Goal: Information Seeking & Learning: Learn about a topic

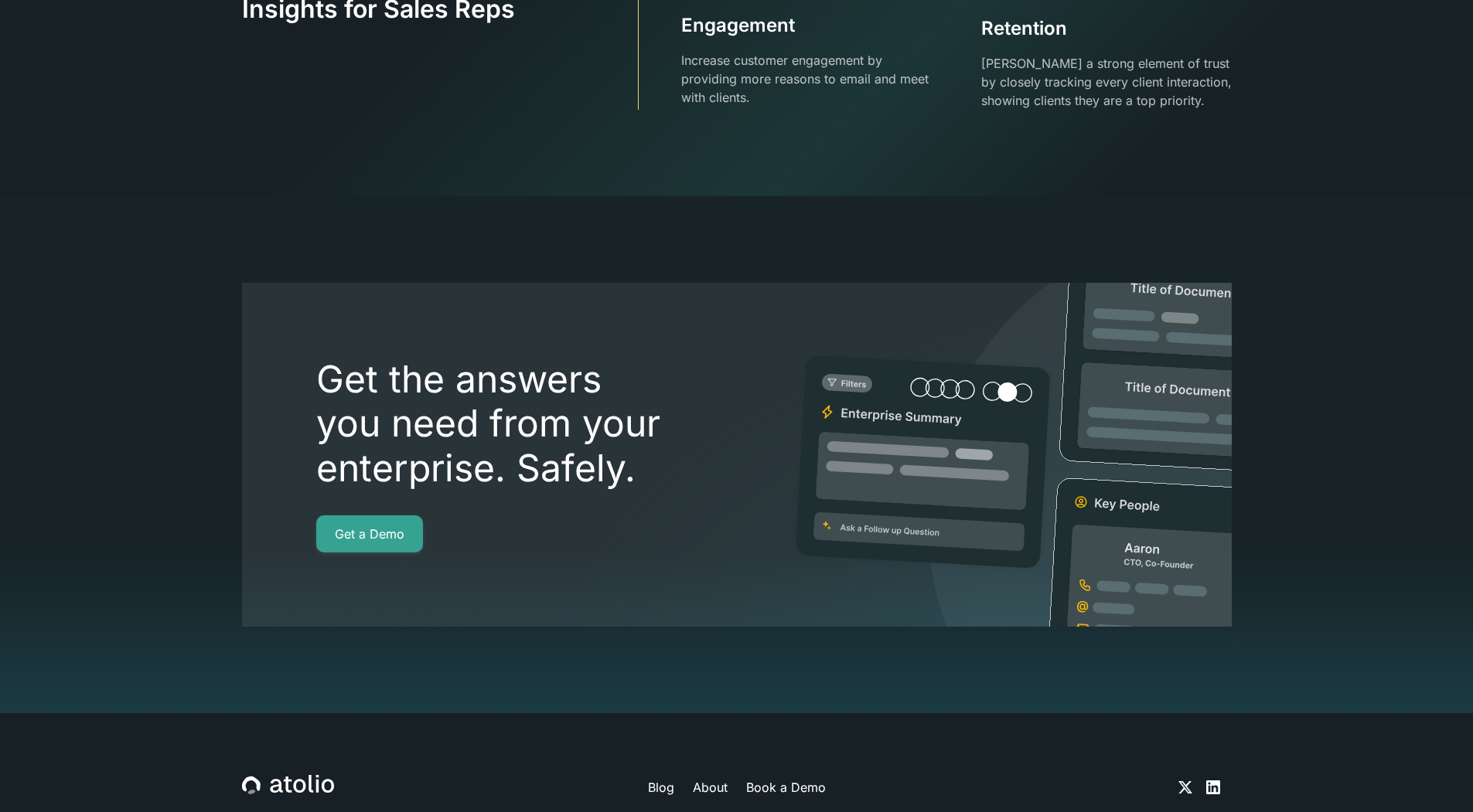
scroll to position [4023, 0]
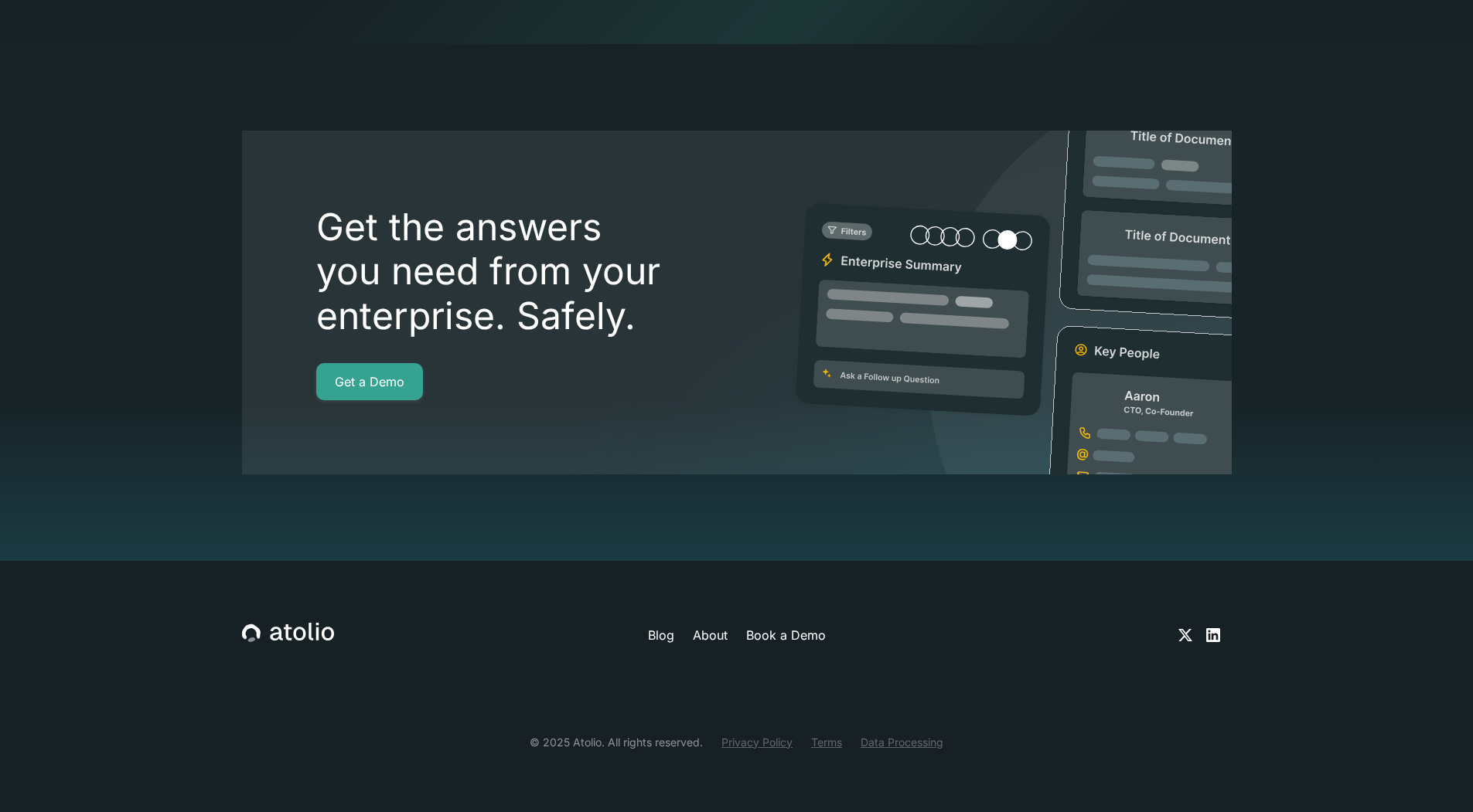
drag, startPoint x: 596, startPoint y: 586, endPoint x: 652, endPoint y: 631, distance: 71.8
click at [652, 631] on div "Blog About Book a Demo © 2025 Atolio. All rights reserved. Privacy Policy Terms…" at bounding box center [736, 686] width 990 height 251
click at [652, 631] on link "Blog" at bounding box center [661, 636] width 26 height 19
click at [666, 639] on link "Blog" at bounding box center [661, 636] width 26 height 19
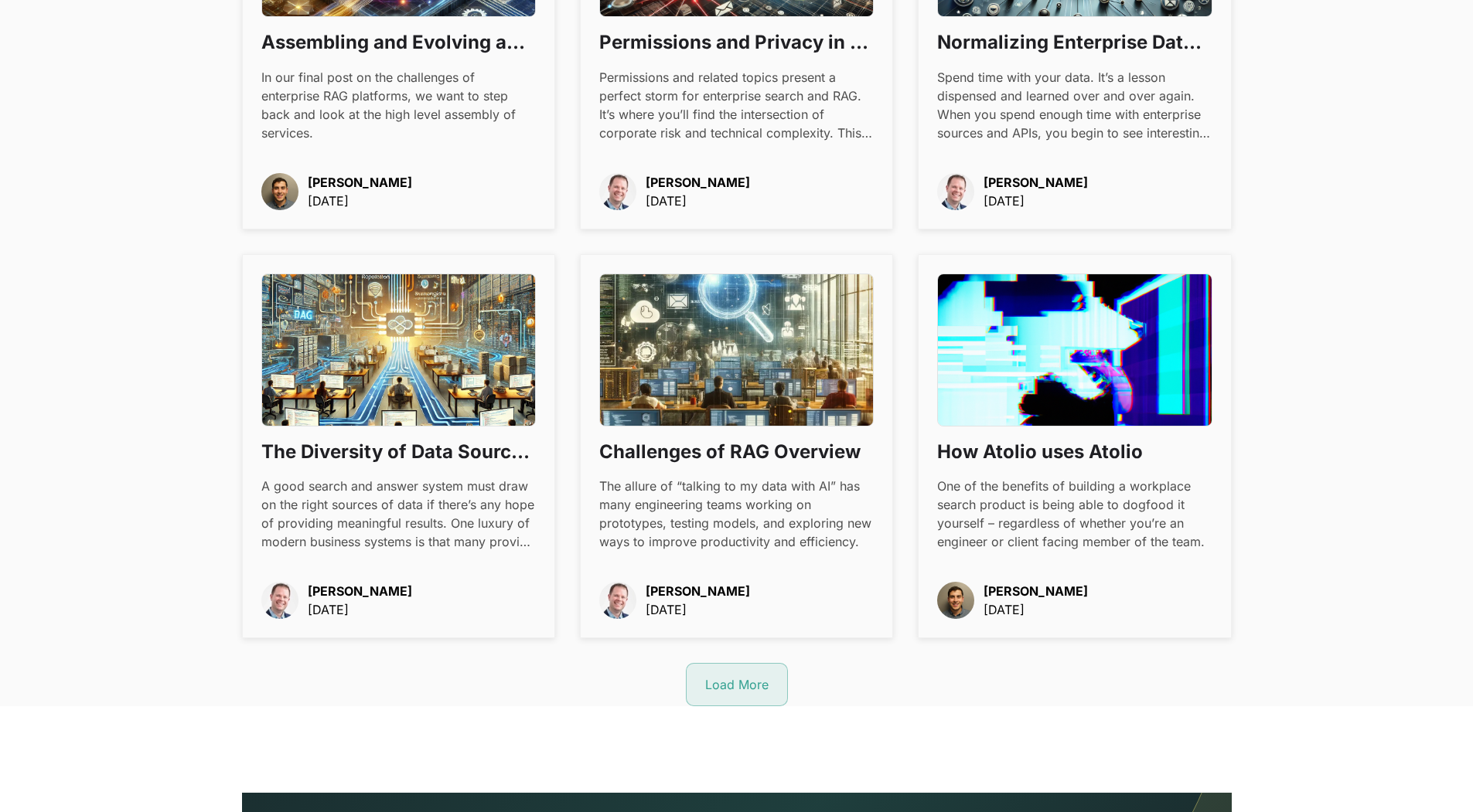
scroll to position [1623, 0]
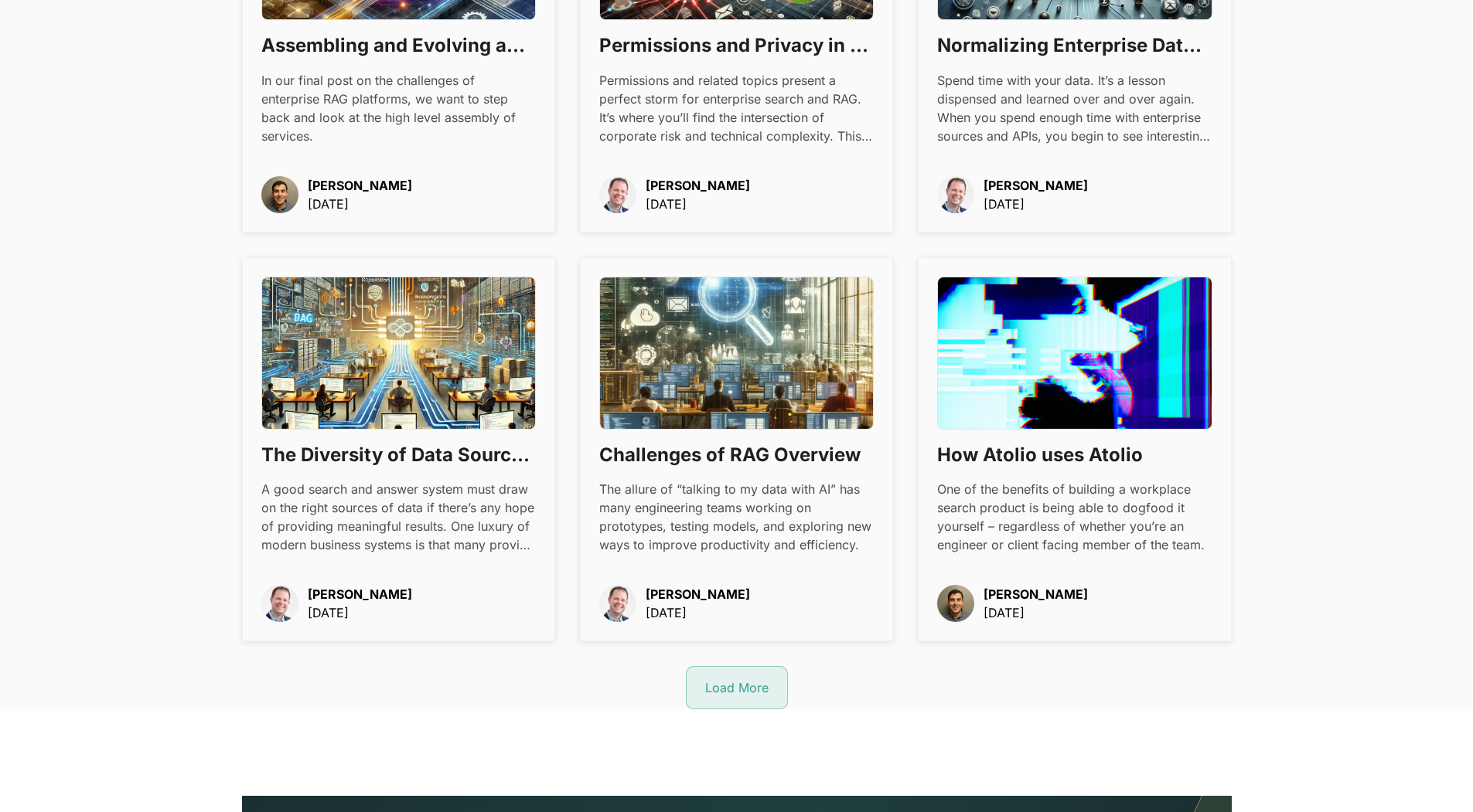
click at [955, 597] on img at bounding box center [956, 604] width 37 height 37
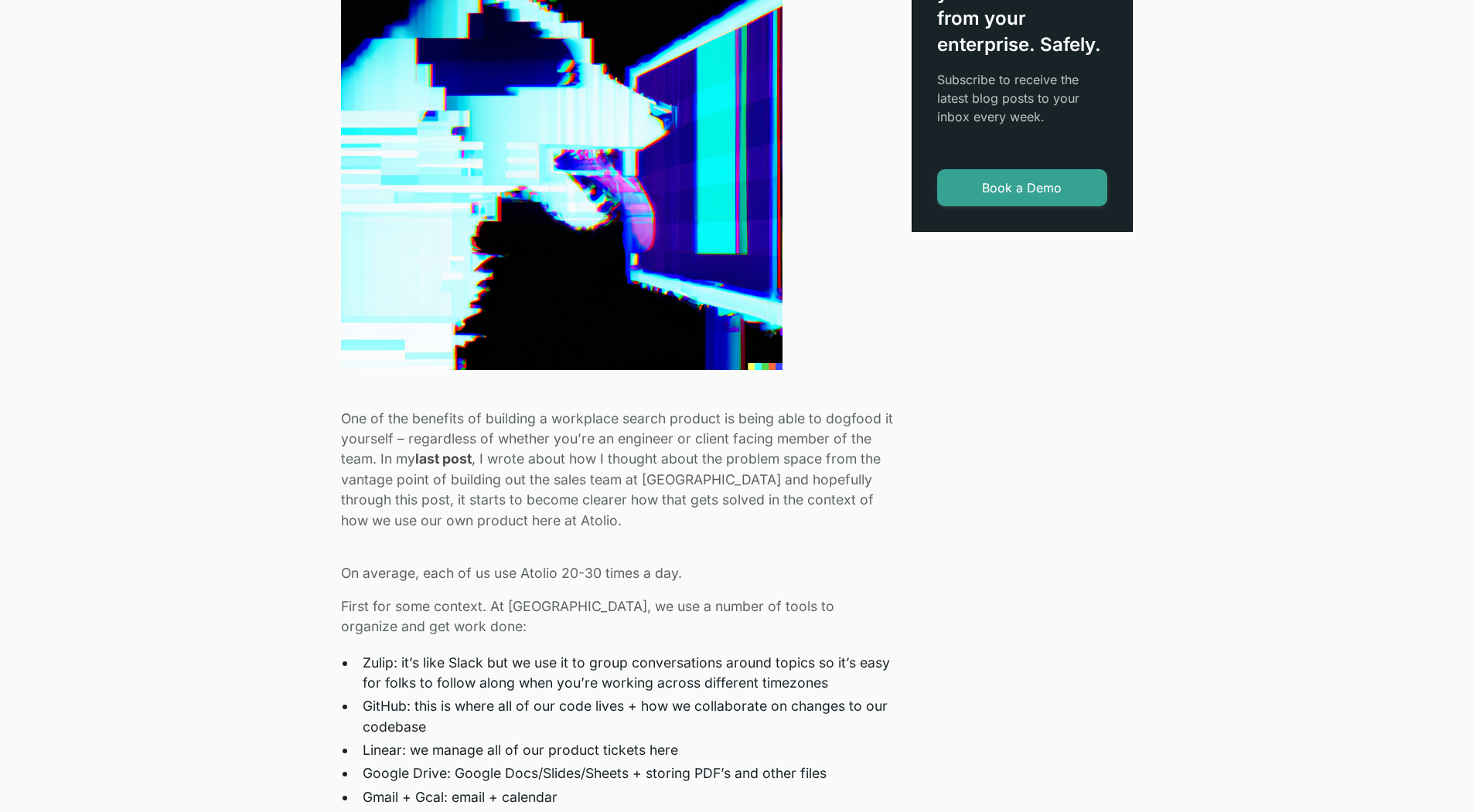
scroll to position [495, 0]
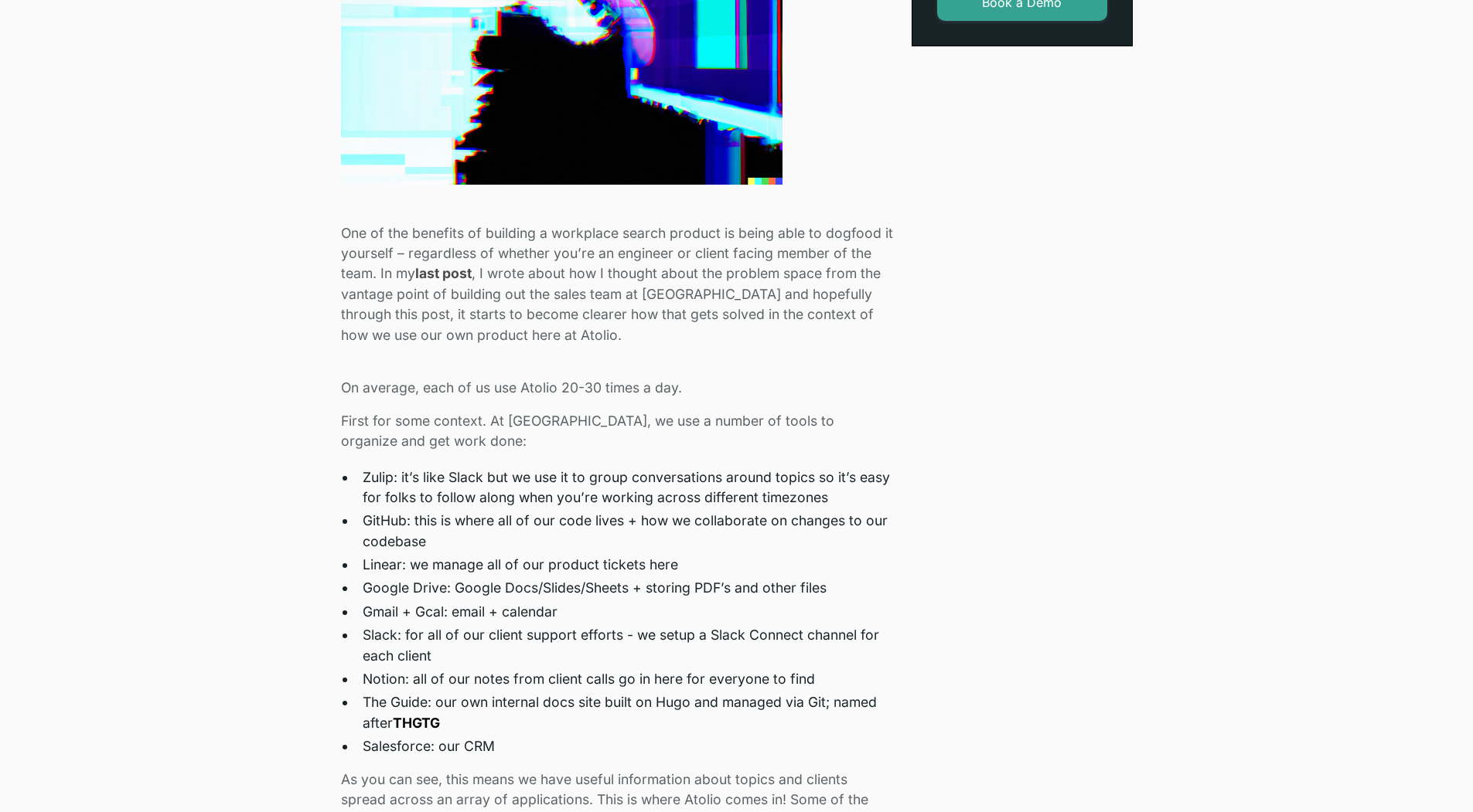
scroll to position [680, 0]
